Goal: Communication & Community: Answer question/provide support

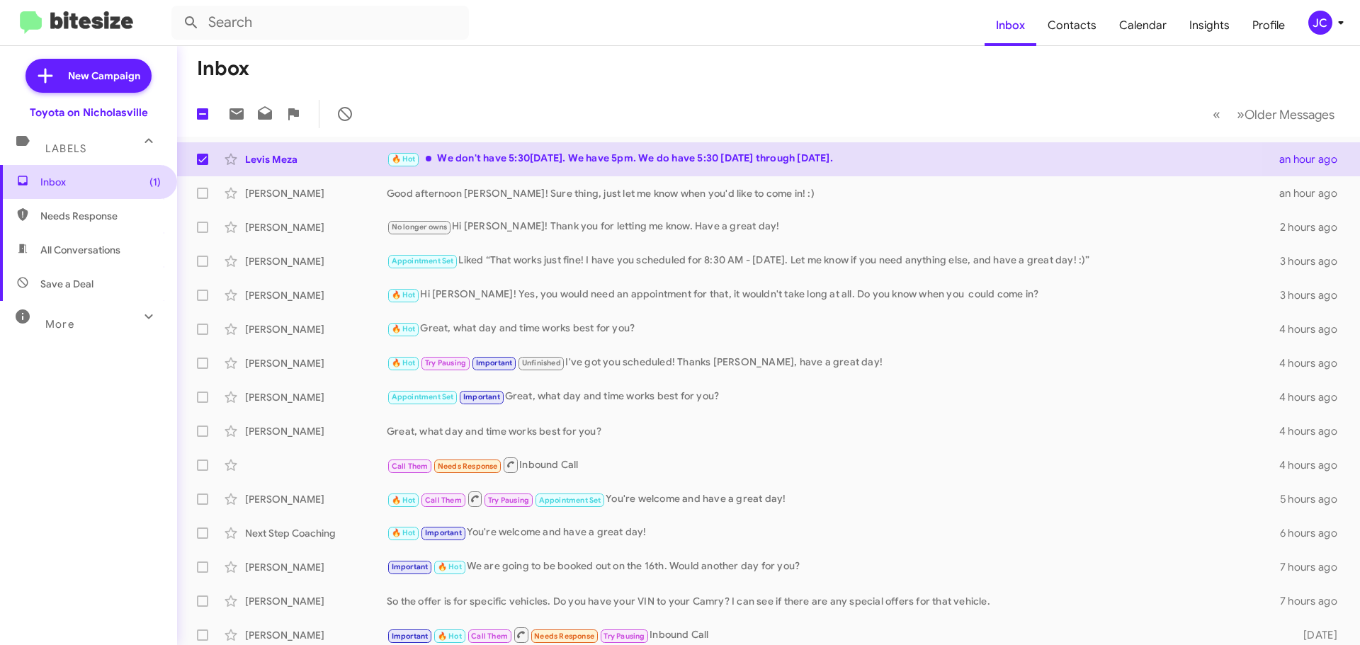
click at [69, 179] on span "Inbox (1)" at bounding box center [100, 182] width 120 height 14
click at [73, 220] on span "Needs Response" at bounding box center [100, 216] width 120 height 14
type input "in:needs-response"
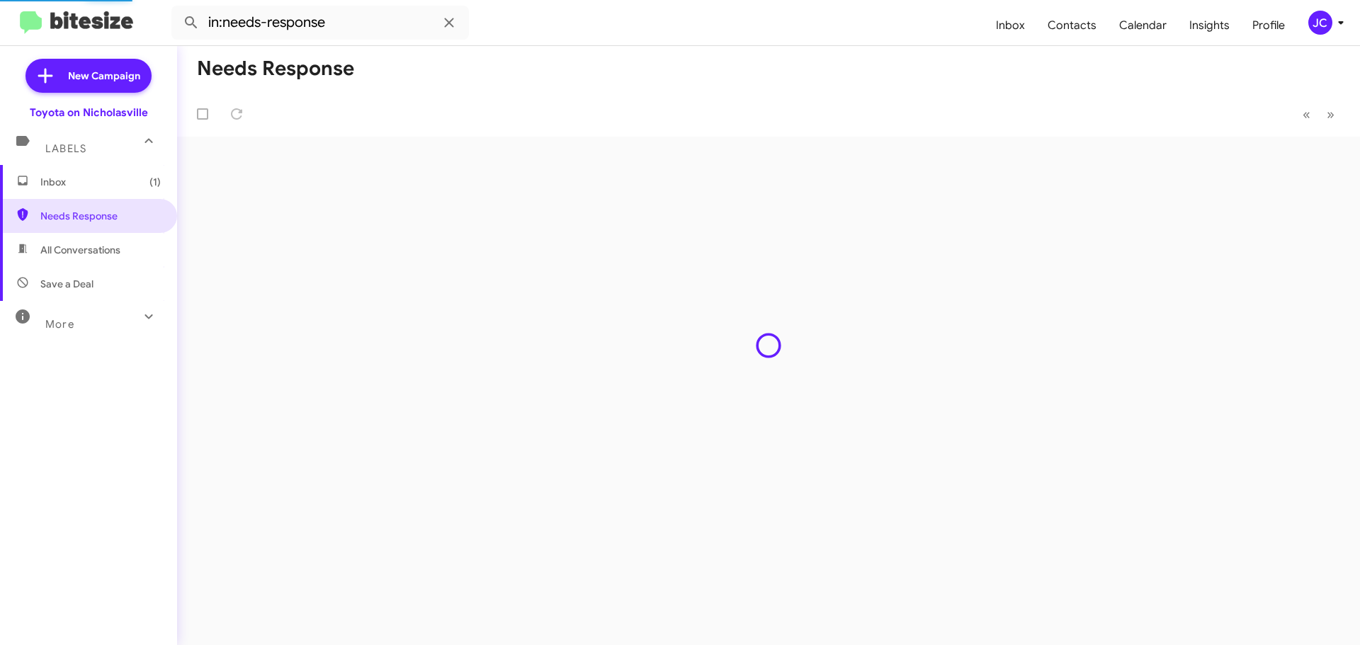
click at [64, 181] on span "Inbox (1)" at bounding box center [100, 182] width 120 height 14
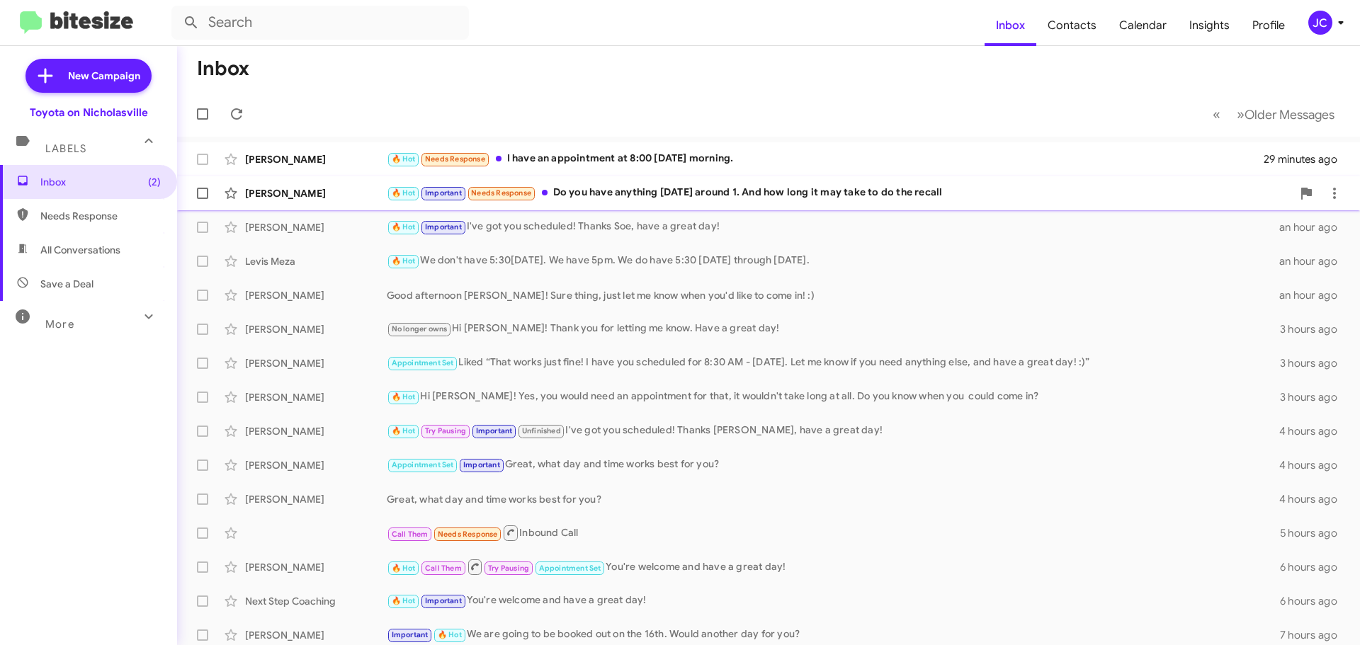
click at [313, 202] on div "Ricky Anderson 🔥 Hot Important Needs Response Do you have anything tomorrow aro…" at bounding box center [768, 193] width 1160 height 28
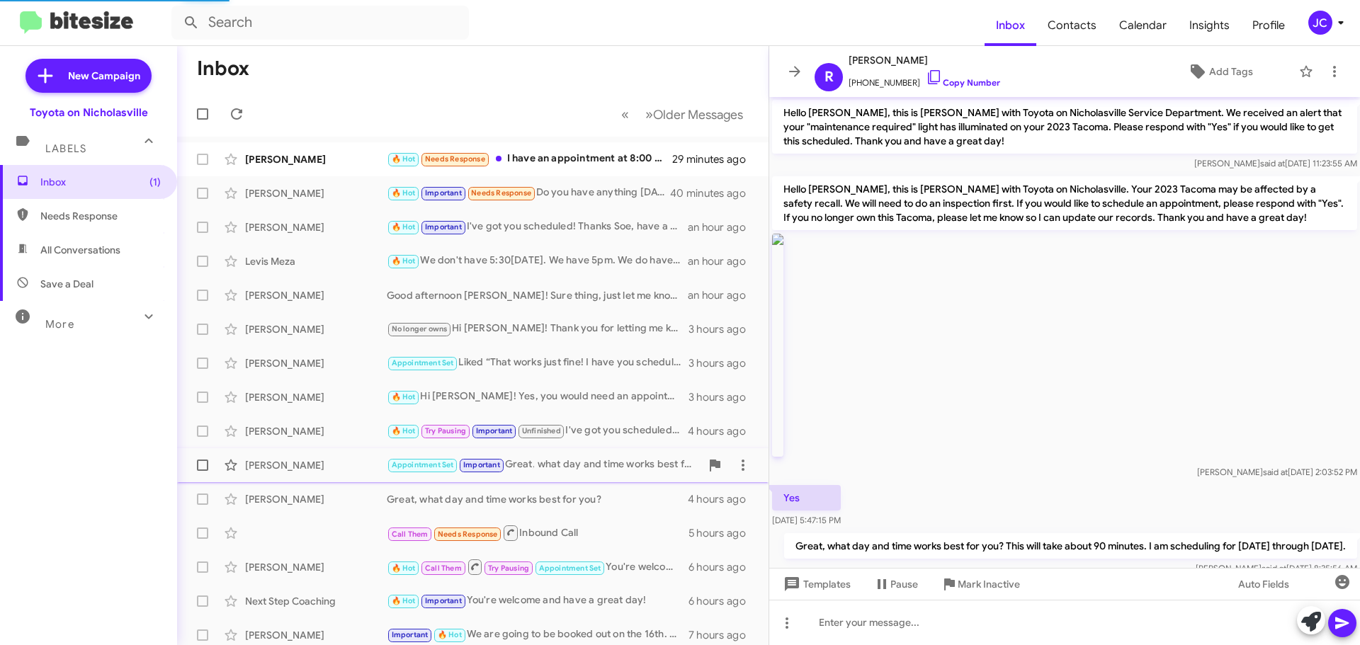
scroll to position [894, 0]
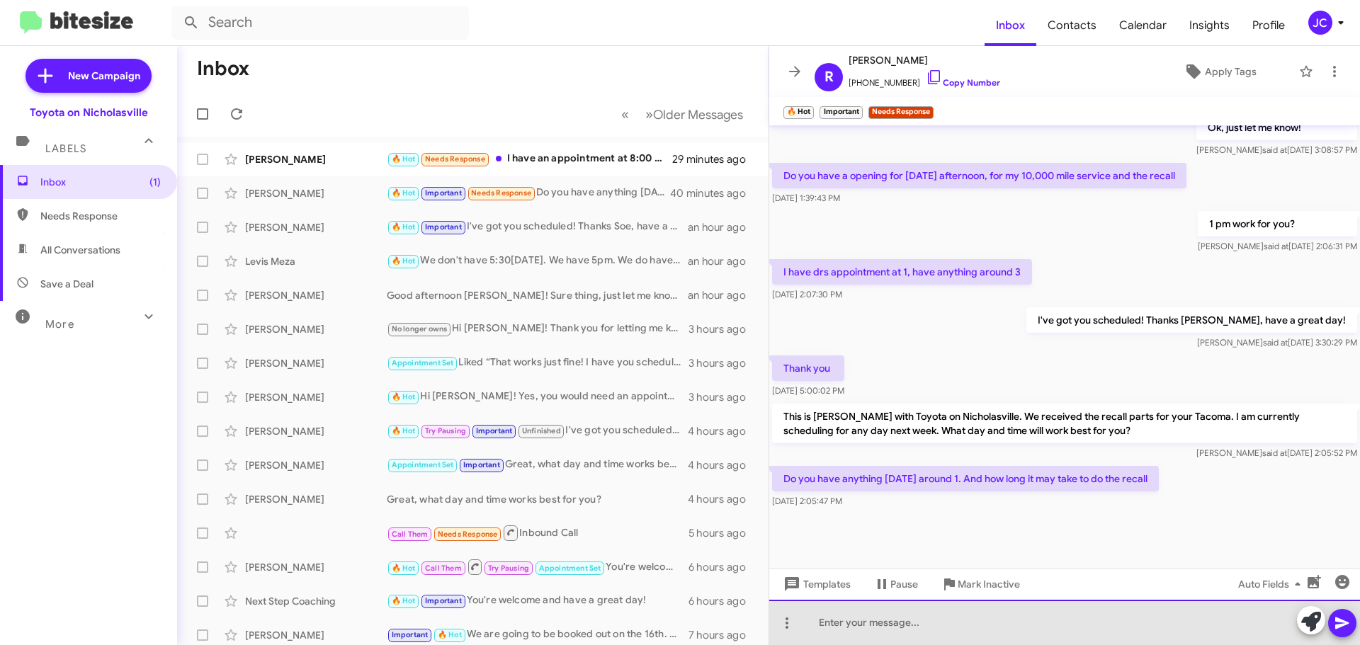
click at [893, 611] on div at bounding box center [1064, 622] width 591 height 45
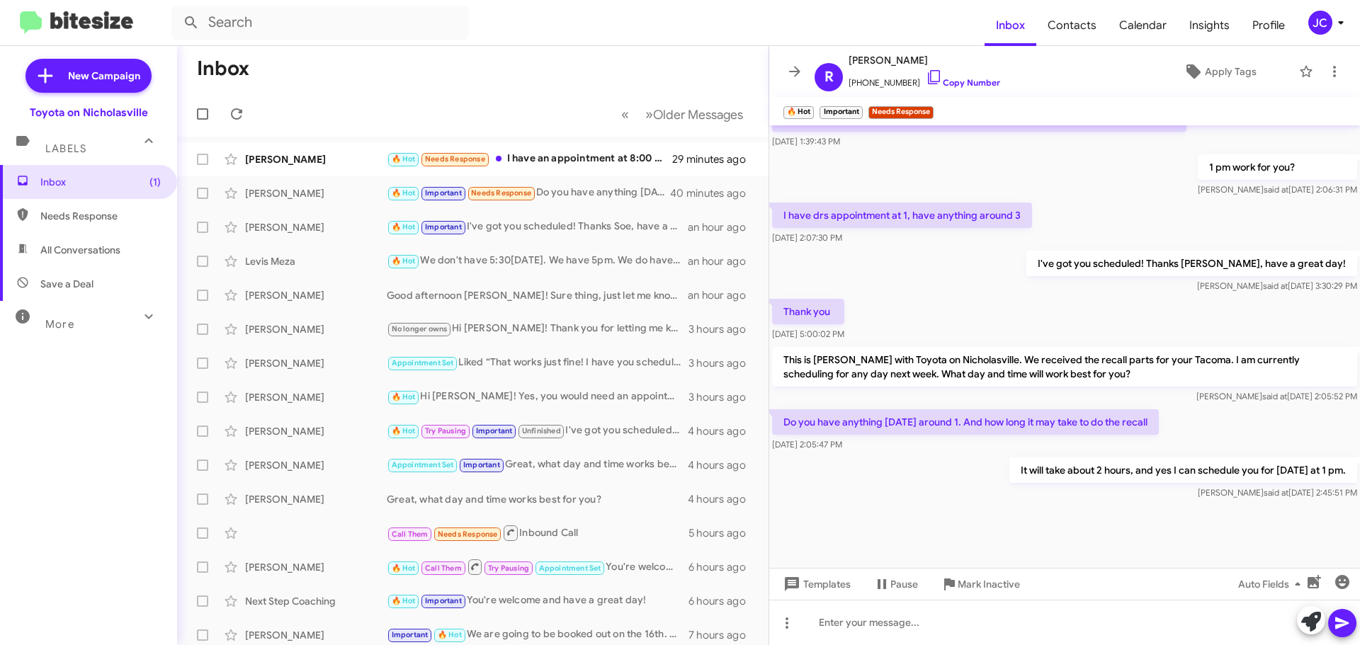
scroll to position [1367, 0]
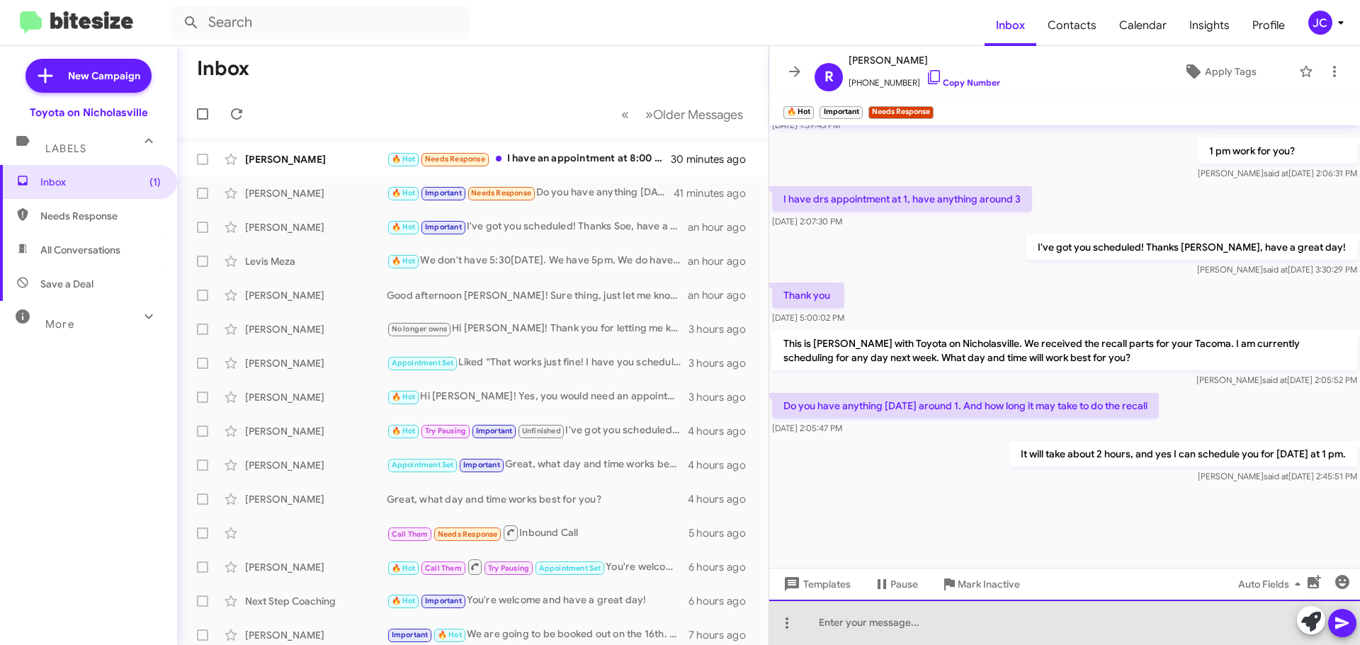
click at [896, 640] on div at bounding box center [1064, 622] width 591 height 45
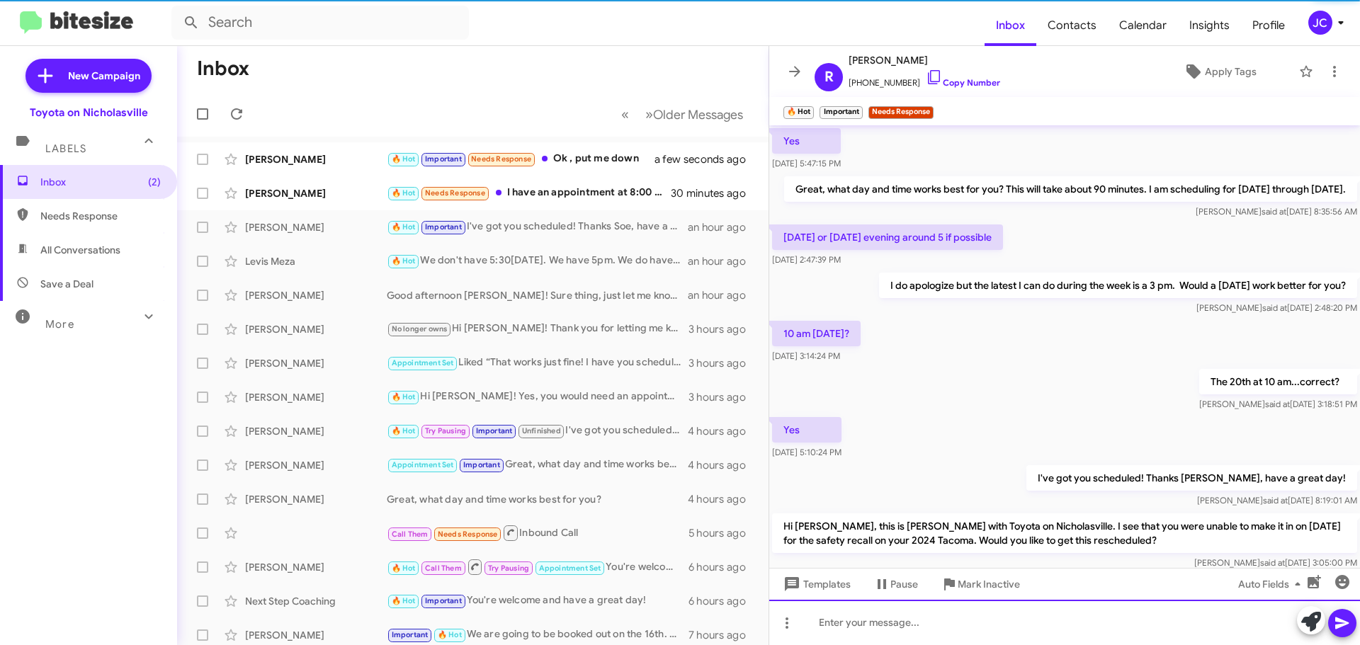
scroll to position [71, 0]
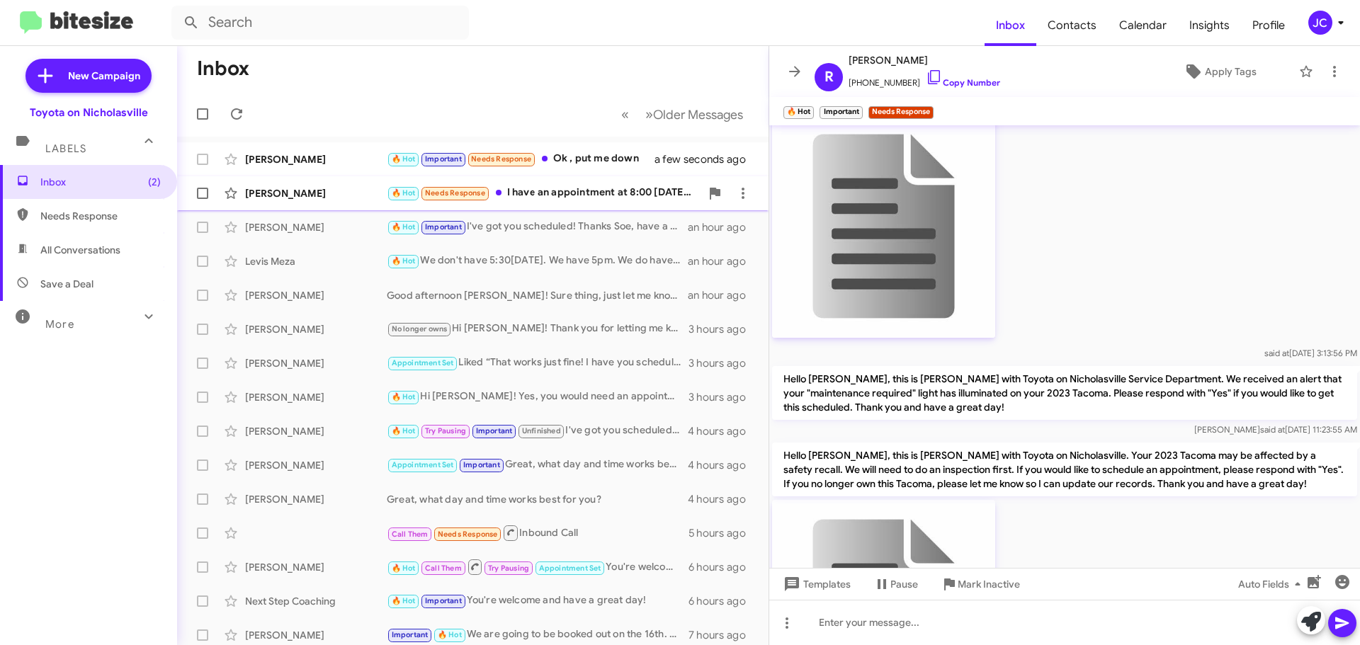
click at [302, 197] on div "[PERSON_NAME]" at bounding box center [316, 193] width 142 height 14
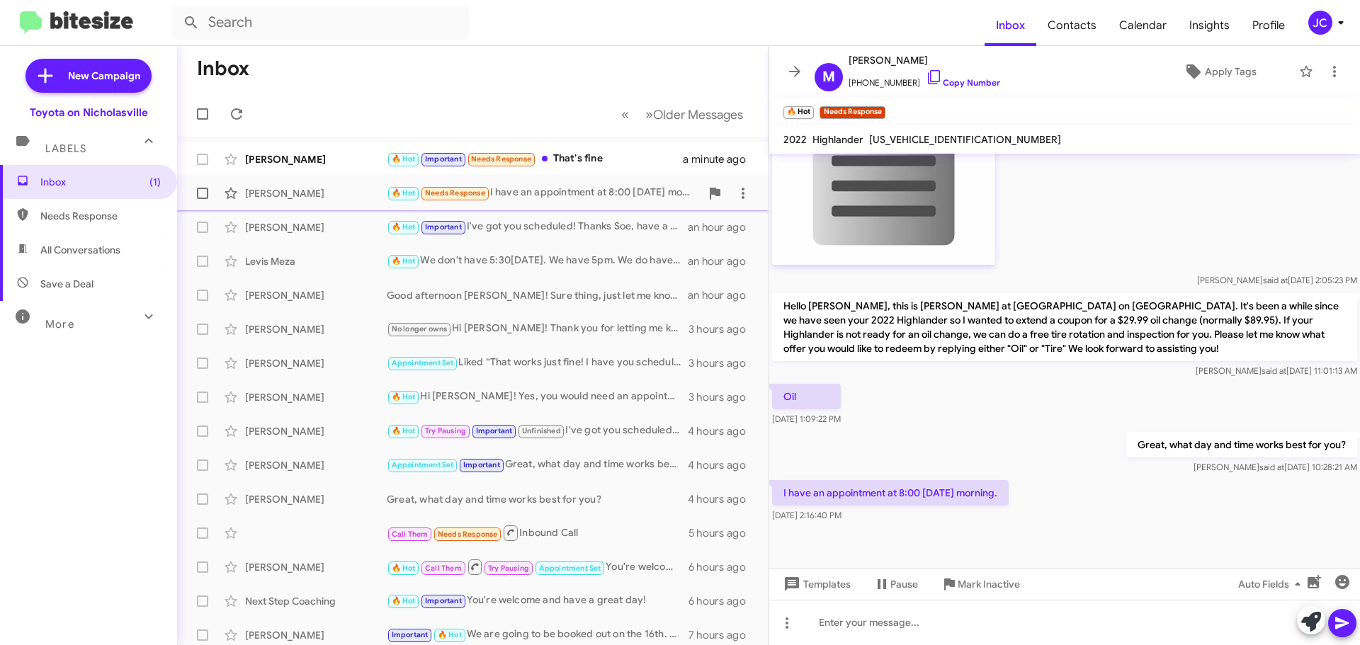
click at [277, 186] on div "Mark Demoor 🔥 Hot Needs Response I have an appointment at 8:00 tomorrow morning…" at bounding box center [472, 193] width 569 height 28
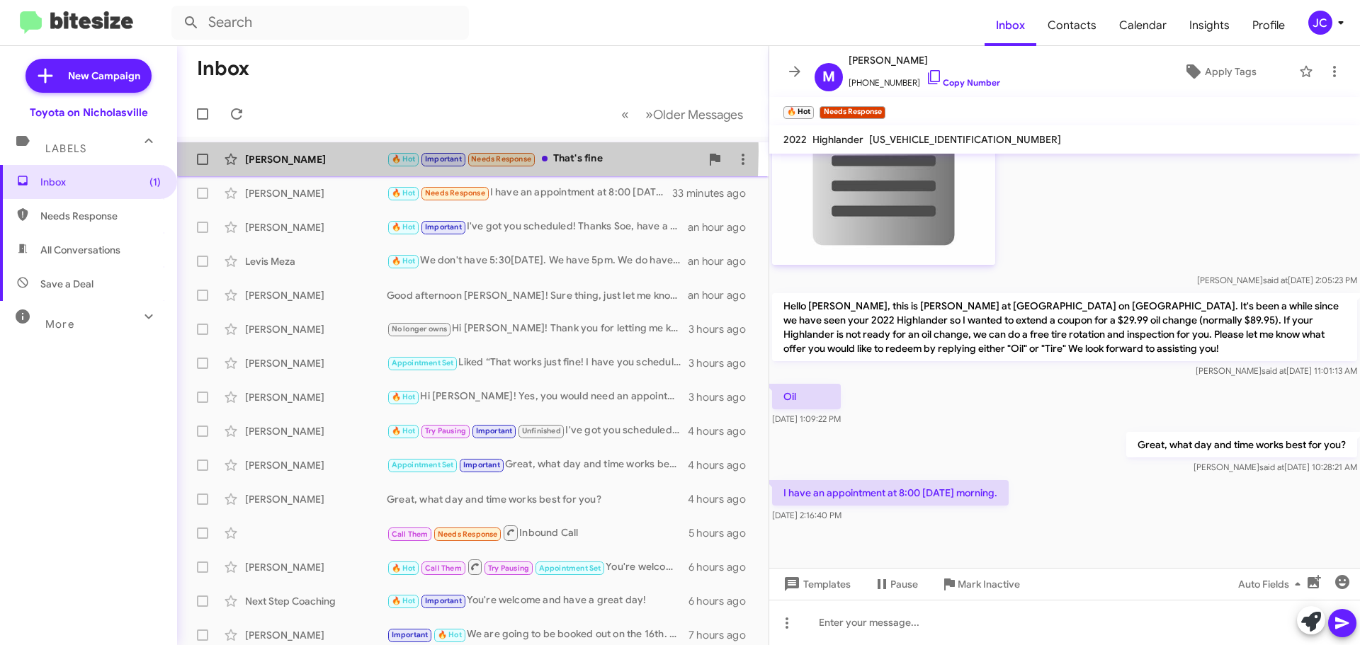
click at [279, 151] on div "Ricky Anderson 🔥 Hot Important Needs Response That's fine 2 minutes ago" at bounding box center [472, 159] width 569 height 28
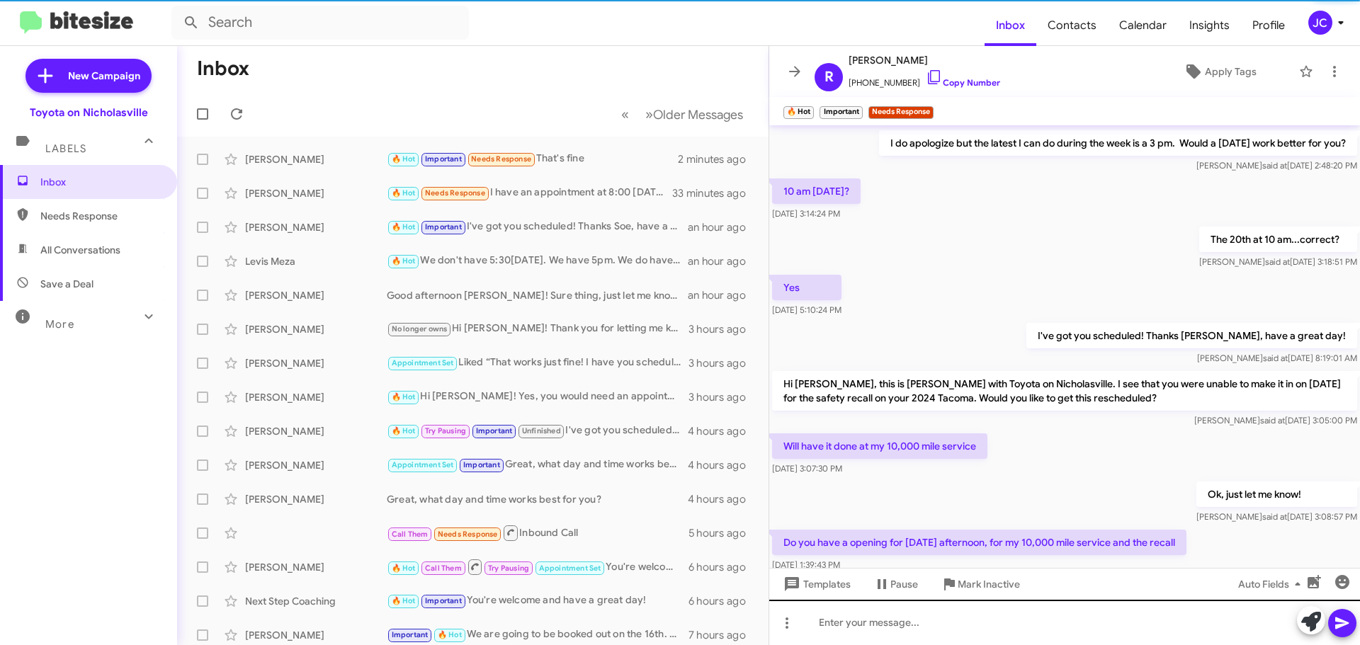
scroll to position [850, 0]
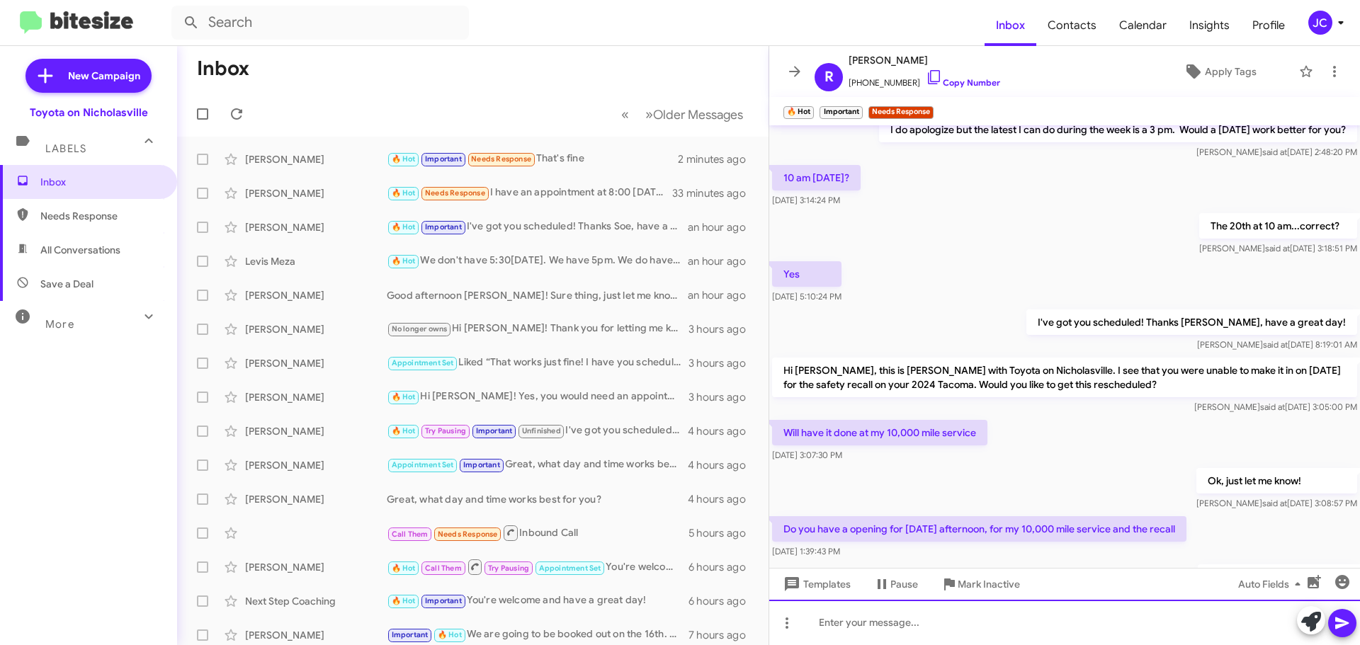
click at [878, 629] on div at bounding box center [1064, 622] width 591 height 45
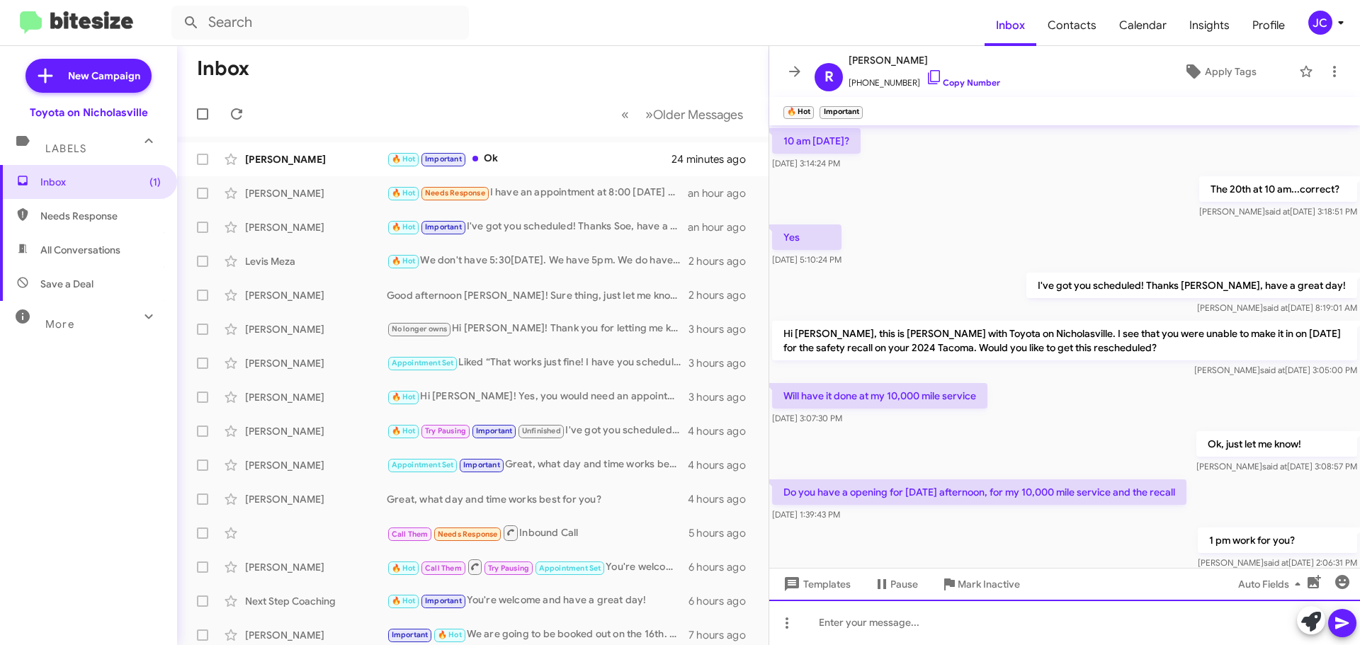
scroll to position [620, 0]
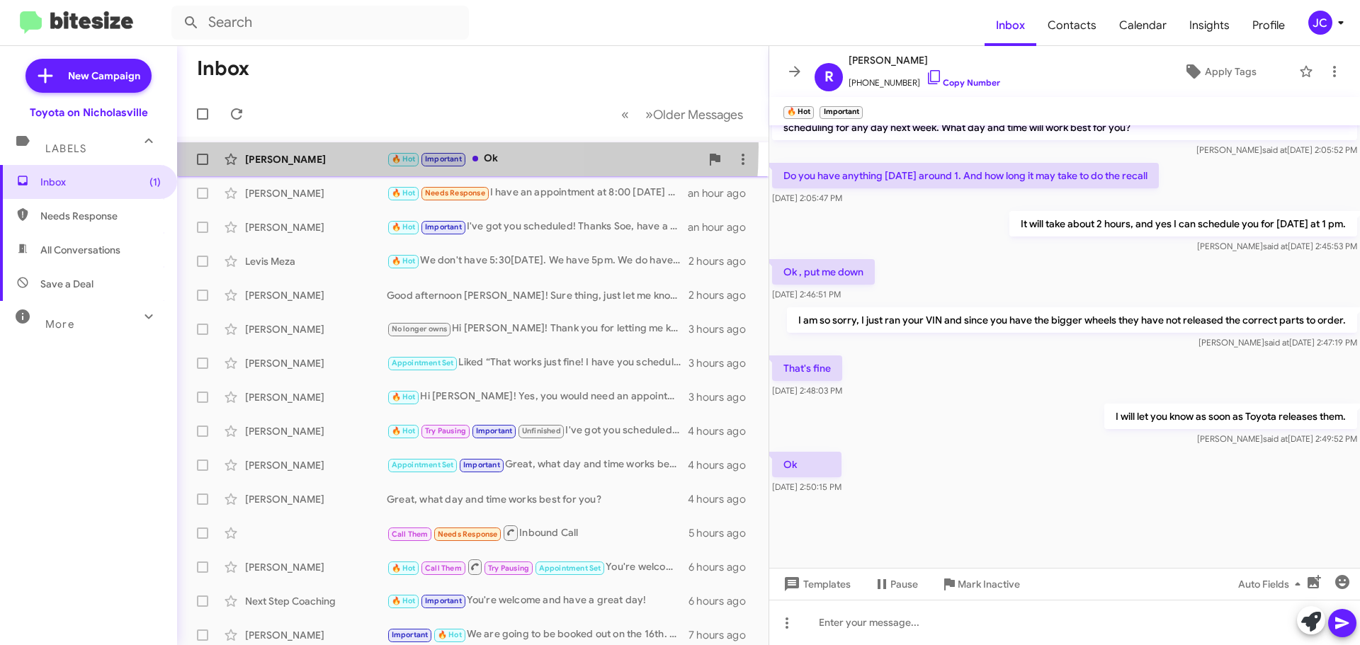
click at [311, 147] on div "Ricky Anderson 🔥 Hot Important Ok 25 minutes ago" at bounding box center [472, 159] width 569 height 28
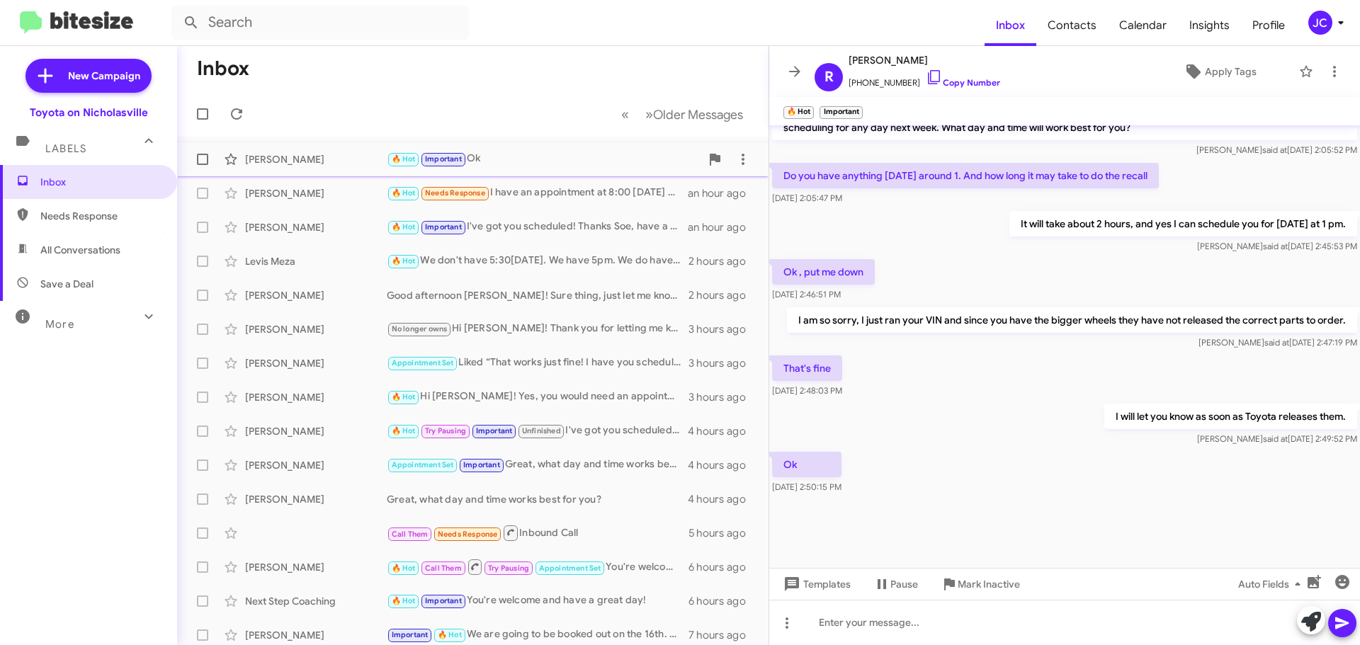
click at [283, 155] on div "[PERSON_NAME]" at bounding box center [316, 159] width 142 height 14
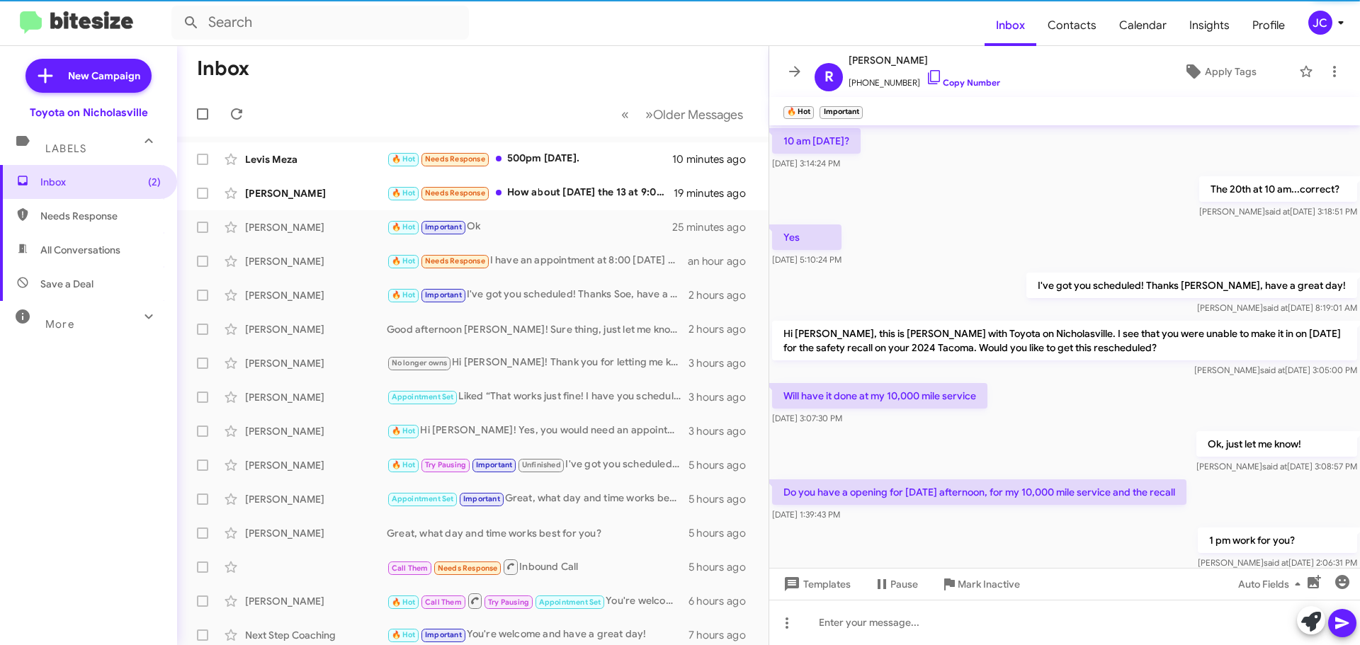
scroll to position [591, 0]
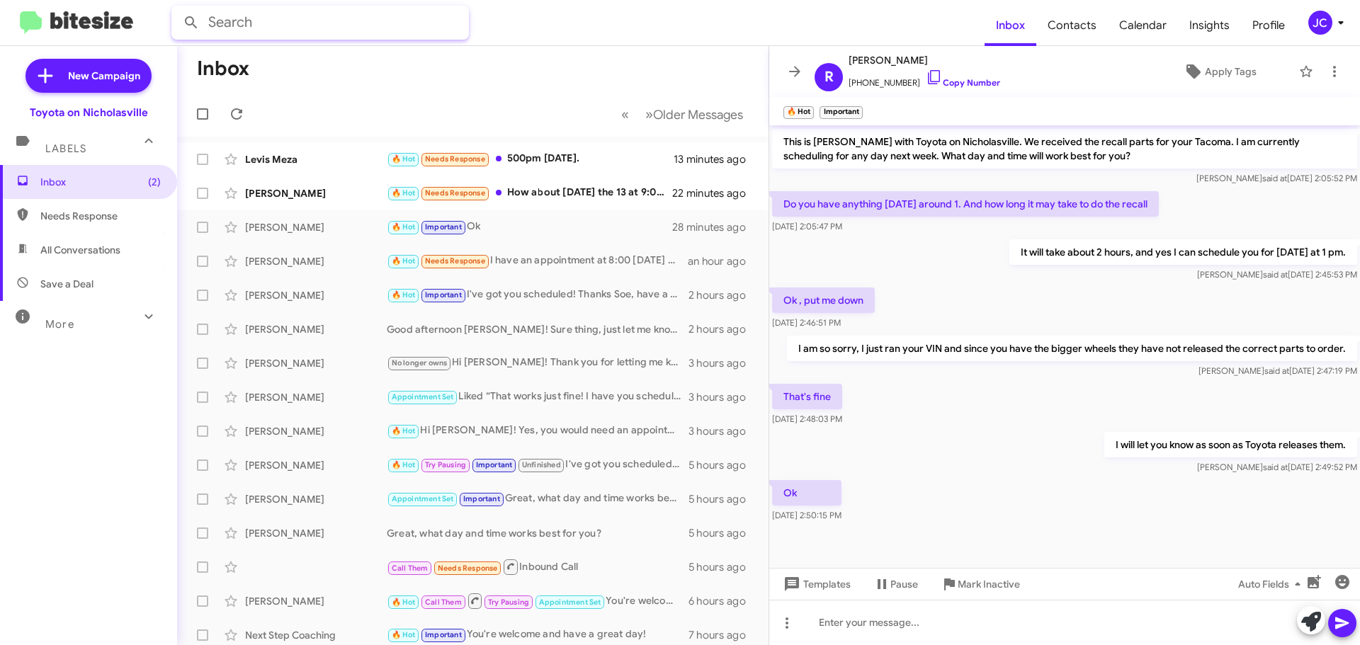
click at [346, 26] on input "text" at bounding box center [319, 23] width 297 height 34
type input "shemtyuk"
click at [177, 8] on button at bounding box center [191, 22] width 28 height 28
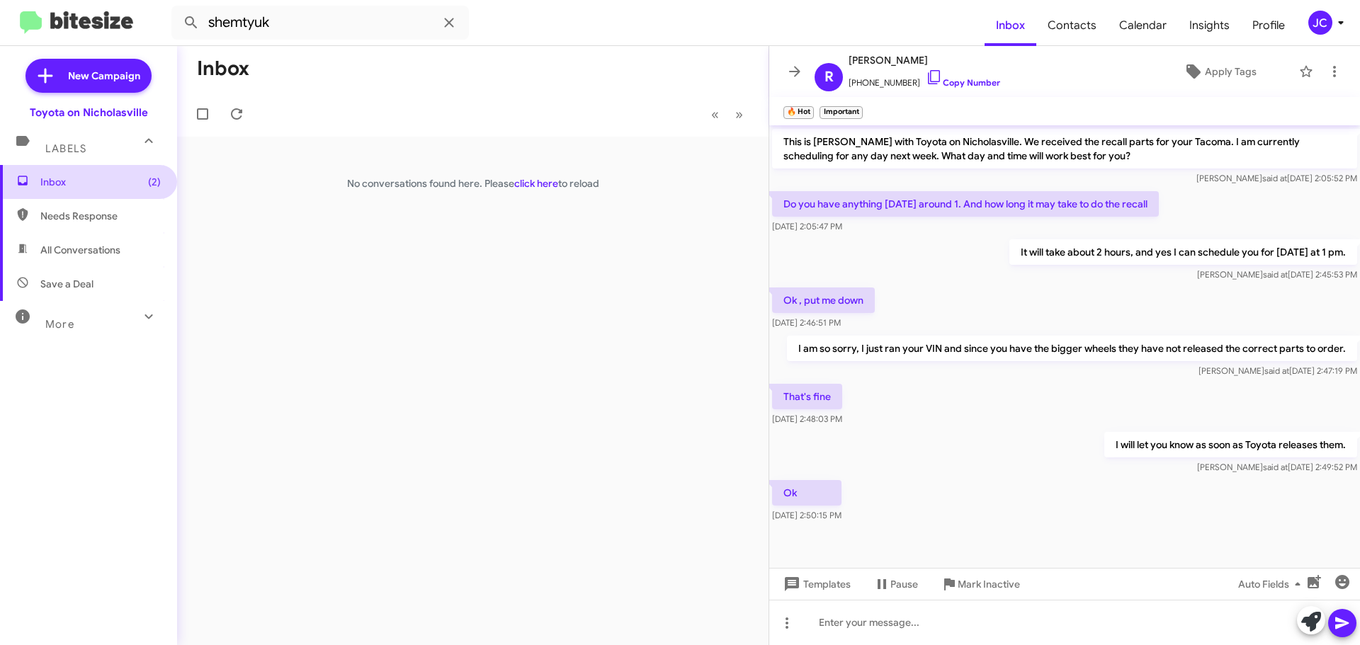
click at [127, 188] on span "Inbox (2)" at bounding box center [100, 182] width 120 height 14
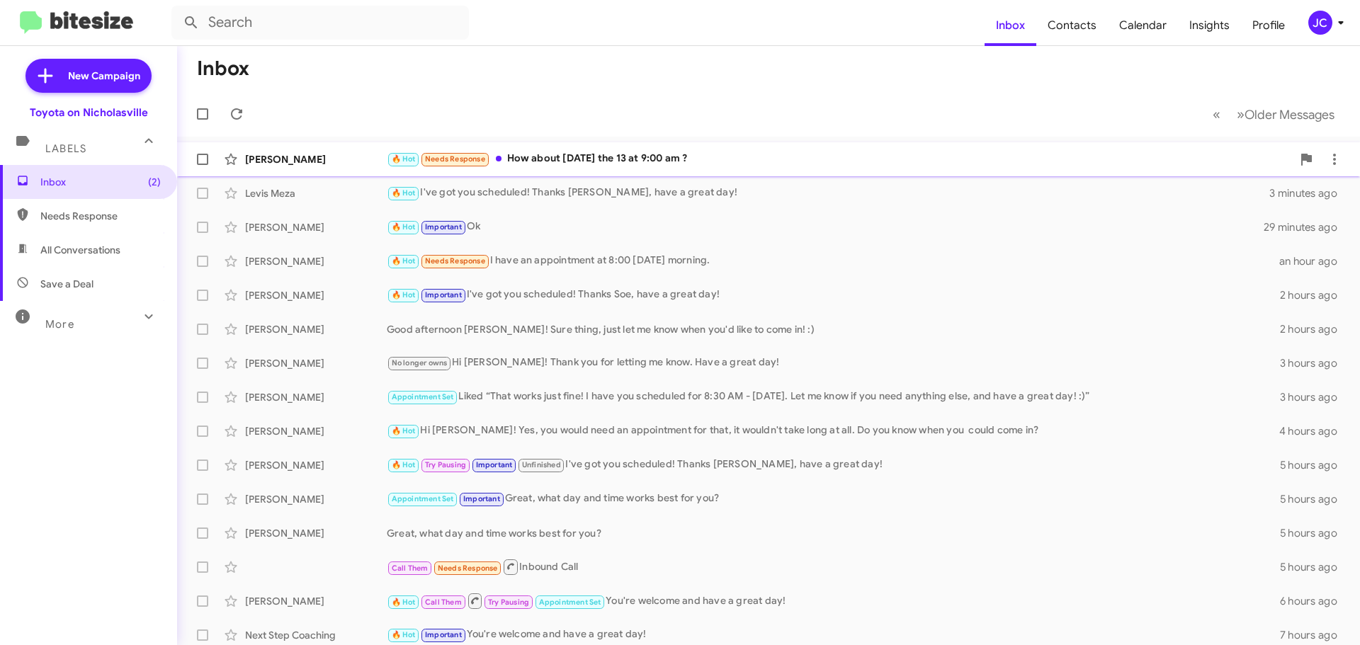
click at [306, 166] on div "Bradley Curtis 🔥 Hot Needs Response How about Wednesday the 13 at 9:00 am ? 22 …" at bounding box center [768, 159] width 1160 height 28
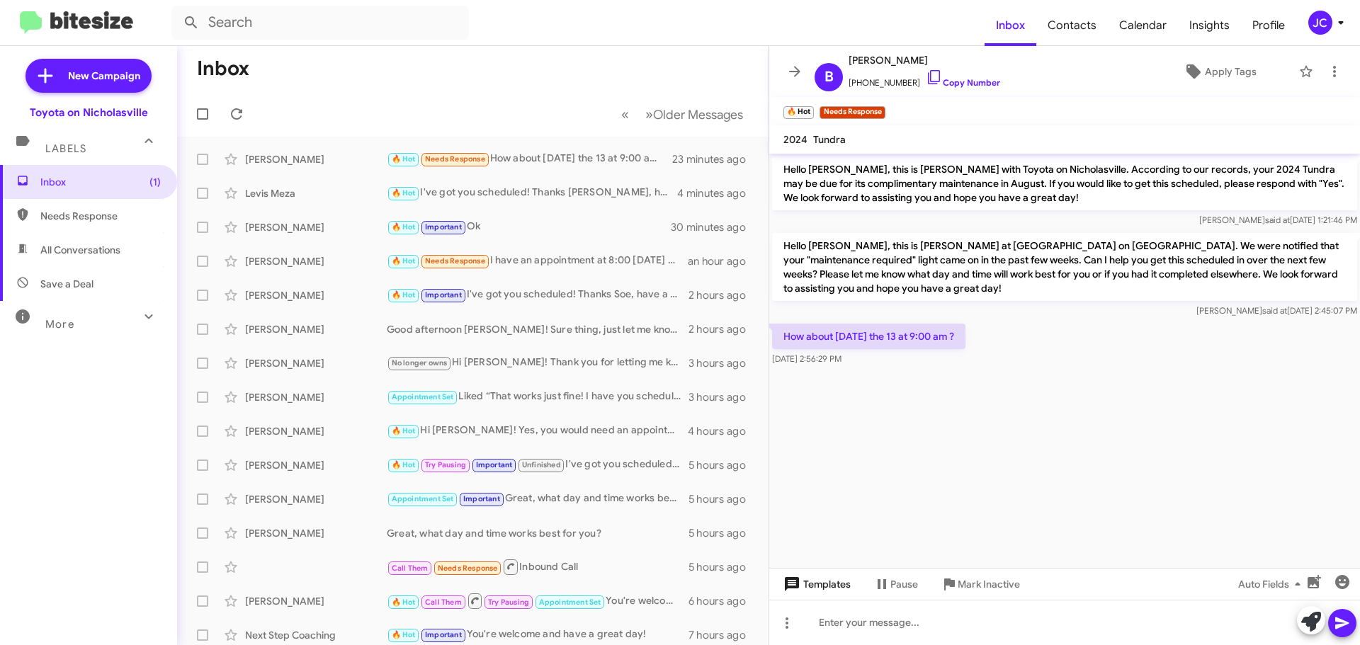
click at [815, 583] on span "Templates" at bounding box center [815, 583] width 70 height 25
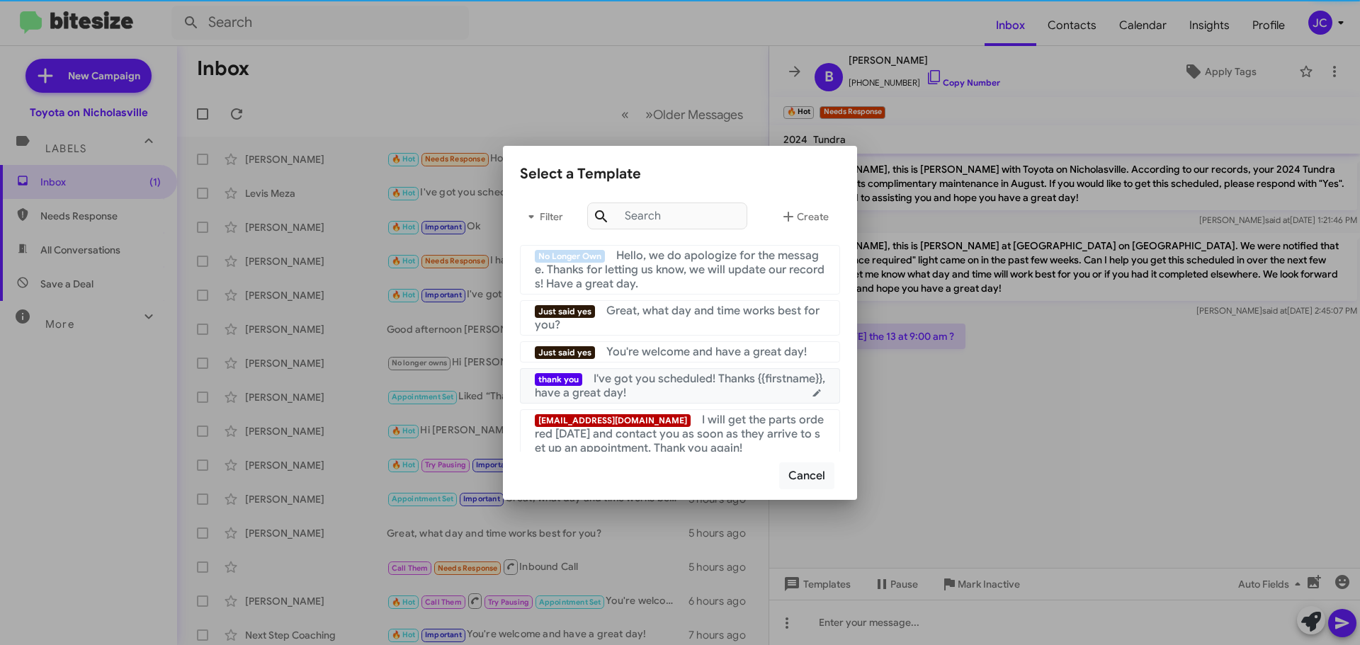
click at [710, 387] on div "thank you I've got you scheduled! Thanks {{firstname}}, have a great day!" at bounding box center [680, 386] width 290 height 28
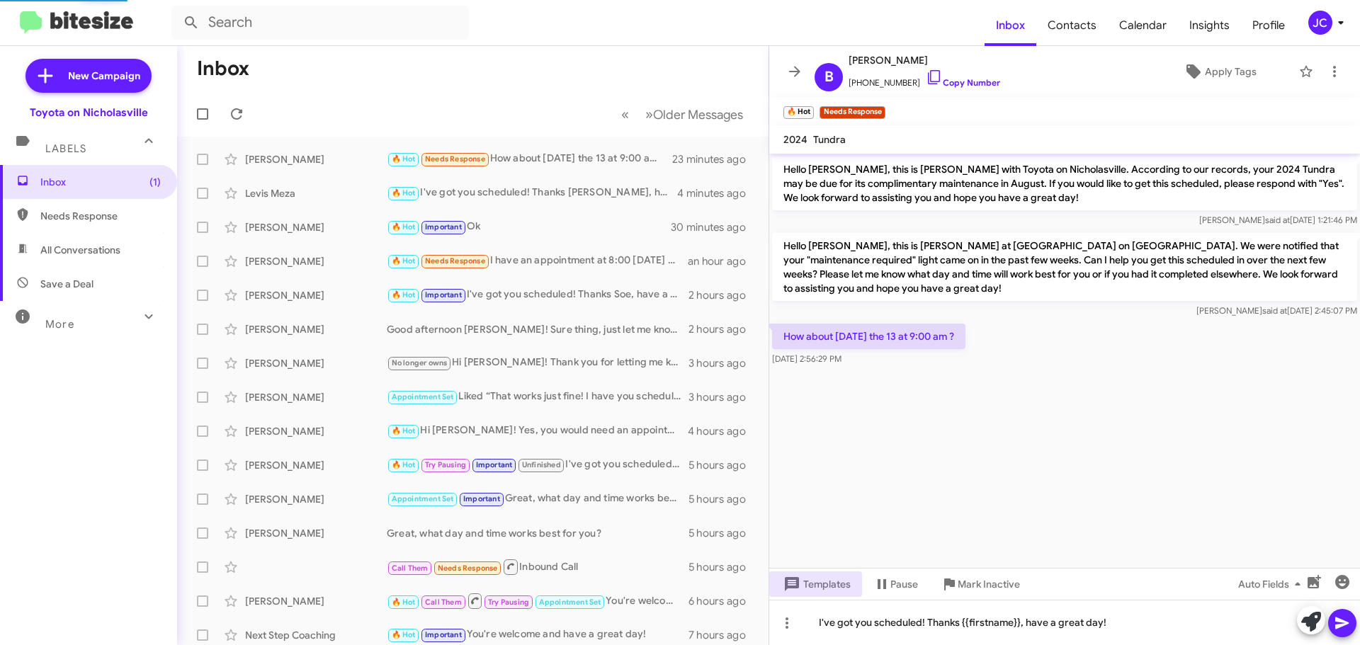
click at [1342, 633] on span at bounding box center [1341, 623] width 17 height 28
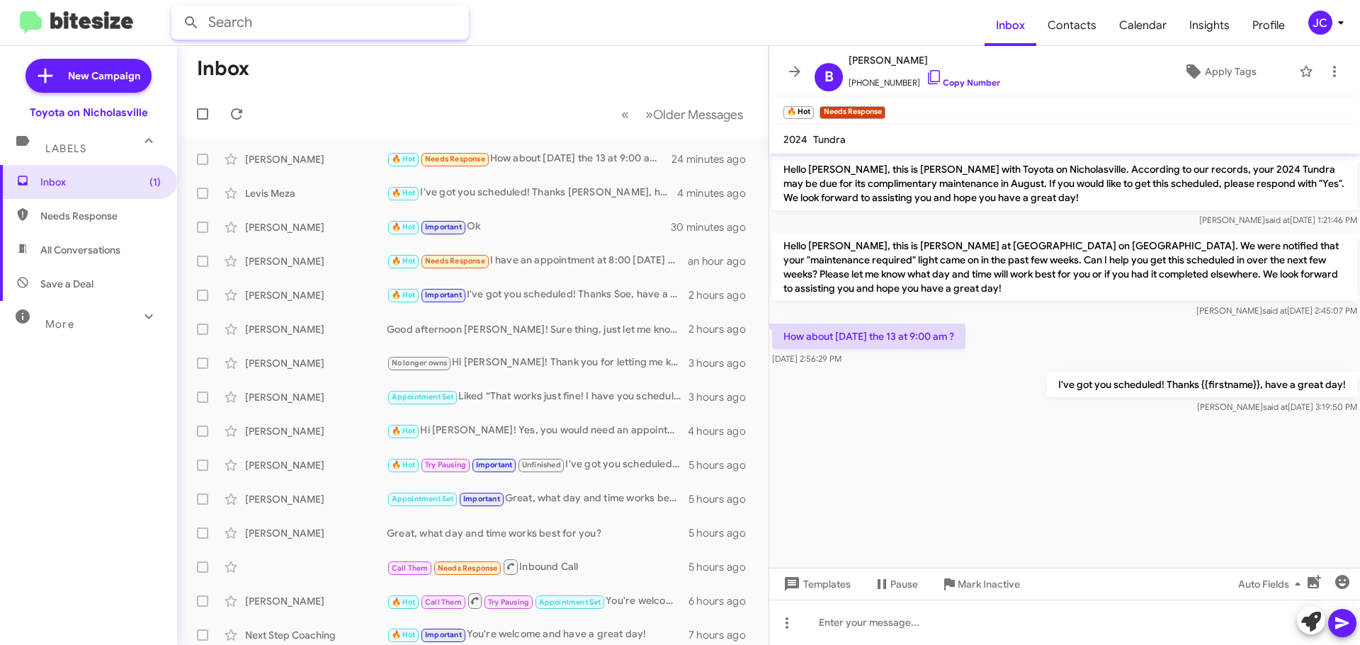
click at [273, 28] on input "text" at bounding box center [319, 23] width 297 height 34
type input "aaron meyer"
click at [177, 8] on button at bounding box center [191, 22] width 28 height 28
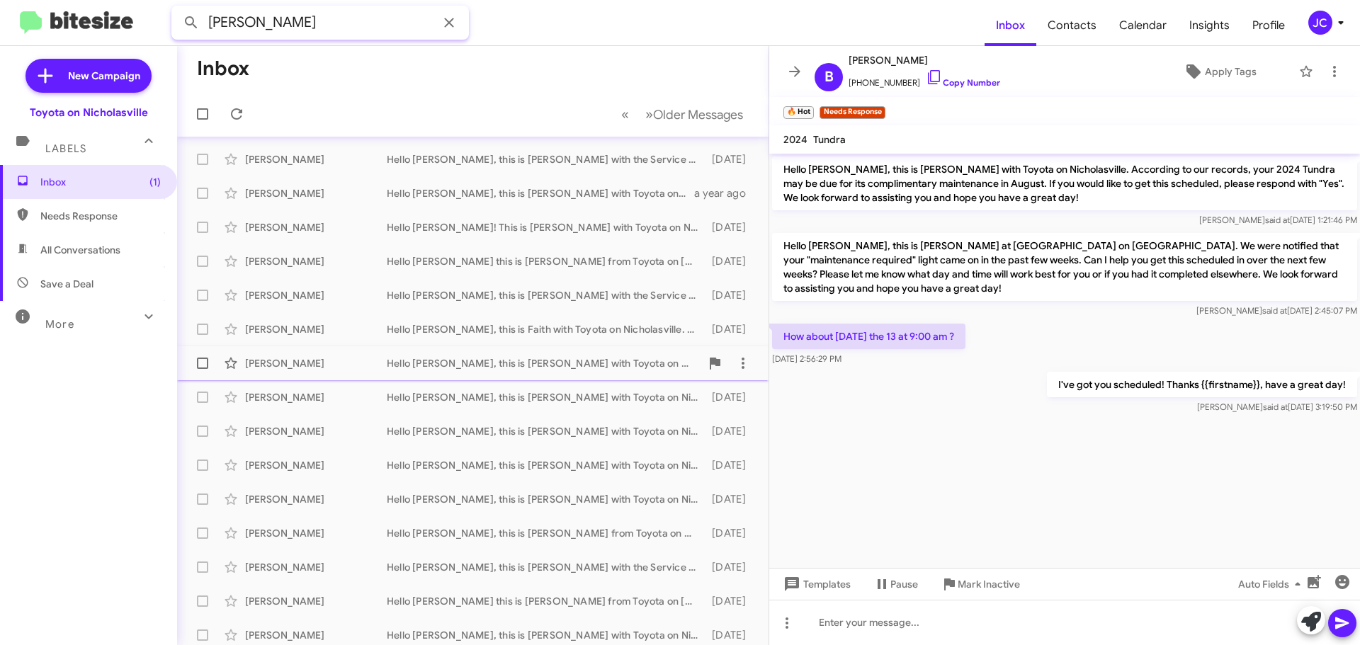
scroll to position [41, 0]
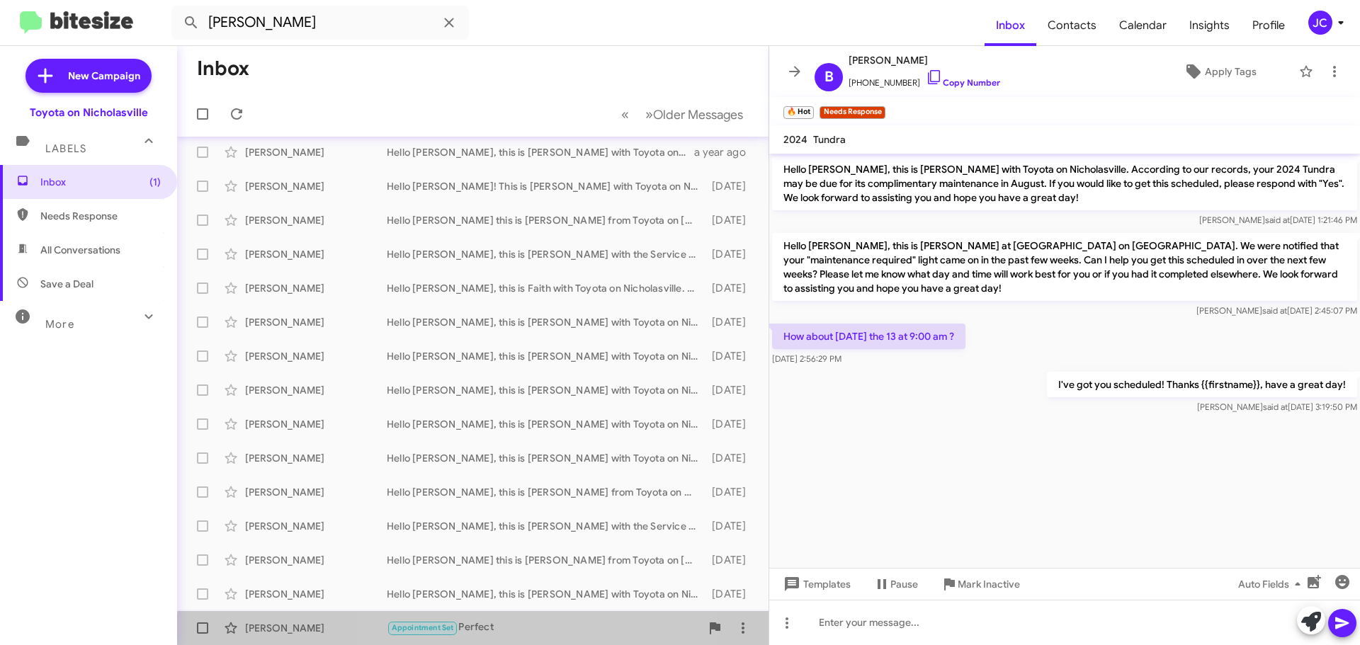
click at [517, 636] on div "Appointment Set Perfect" at bounding box center [544, 628] width 314 height 16
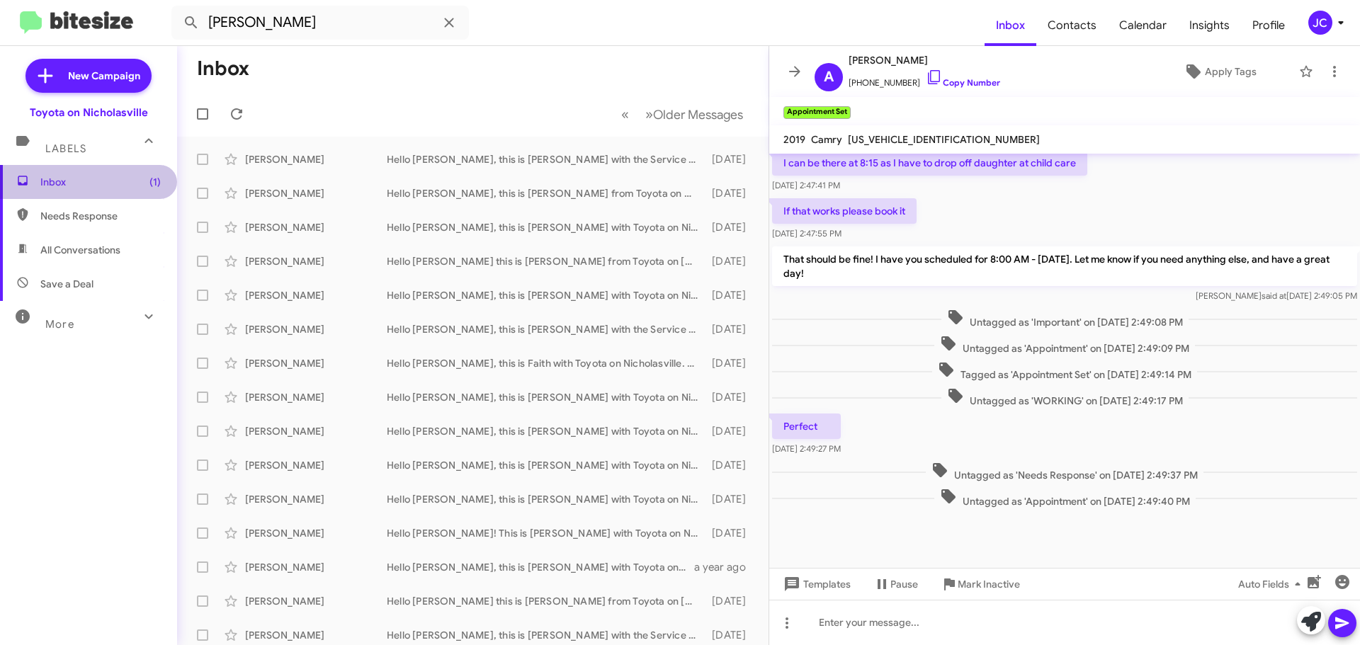
click at [91, 171] on span "Inbox (1)" at bounding box center [88, 182] width 177 height 34
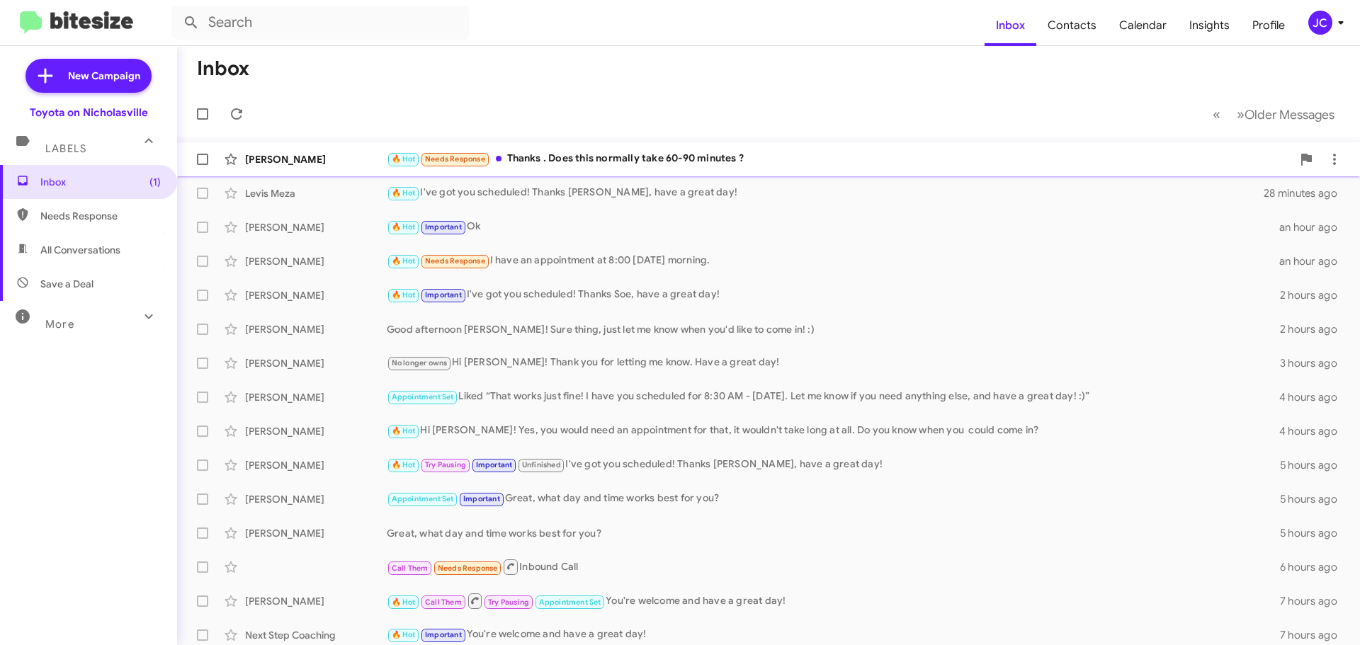
click at [617, 163] on div "🔥 Hot Needs Response Thanks . Does this normally take 60-90 minutes ?" at bounding box center [839, 159] width 905 height 16
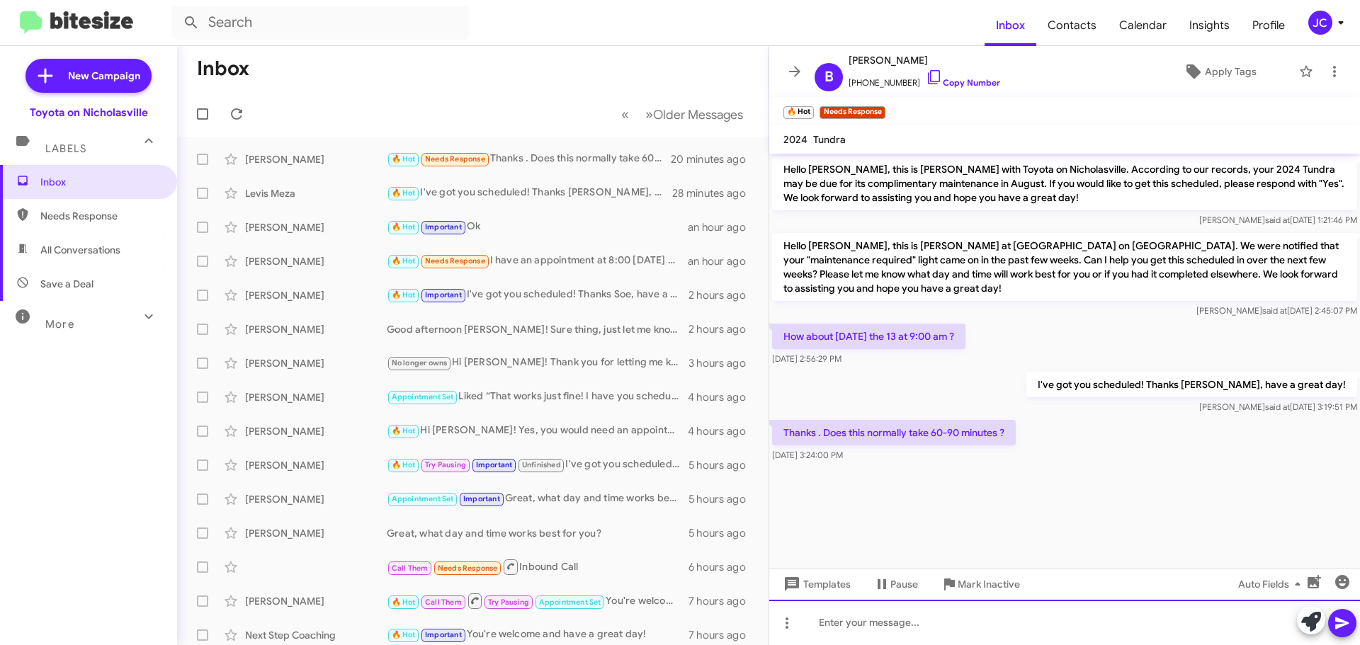
click at [990, 634] on div at bounding box center [1064, 622] width 591 height 45
